Goal: Check status: Check status

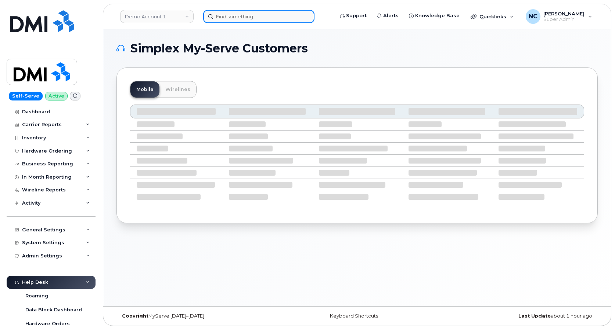
click at [234, 13] on input at bounding box center [258, 16] width 111 height 13
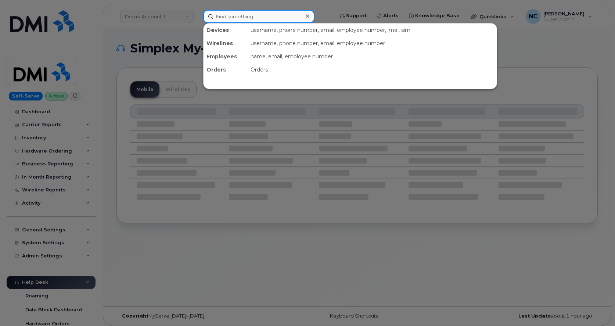
paste input "[PHONE_NUMBER]"
type input "[PHONE_NUMBER]"
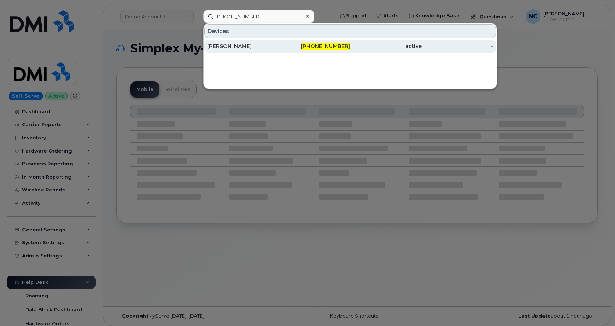
click at [253, 48] on div "[PERSON_NAME]" at bounding box center [243, 46] width 72 height 7
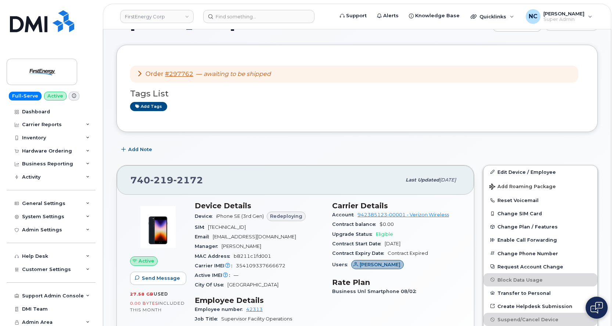
scroll to position [73, 0]
